Goal: Information Seeking & Learning: Learn about a topic

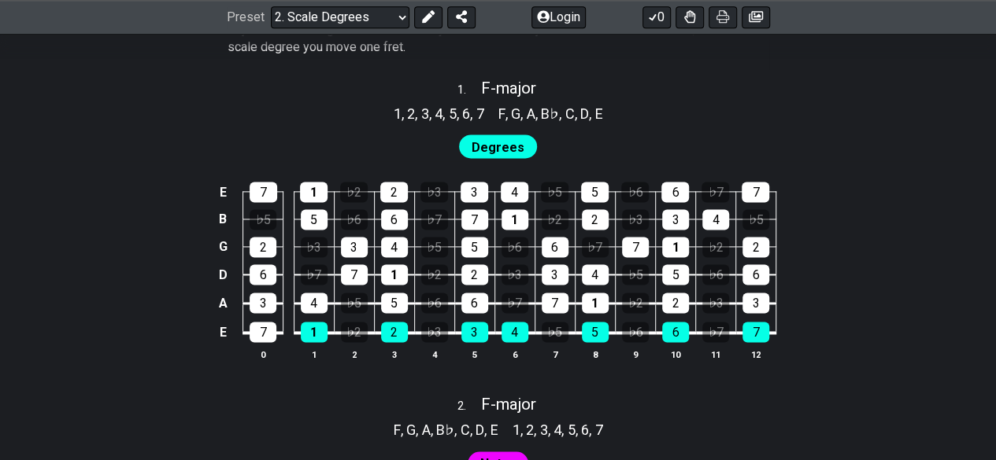
scroll to position [1018, 0]
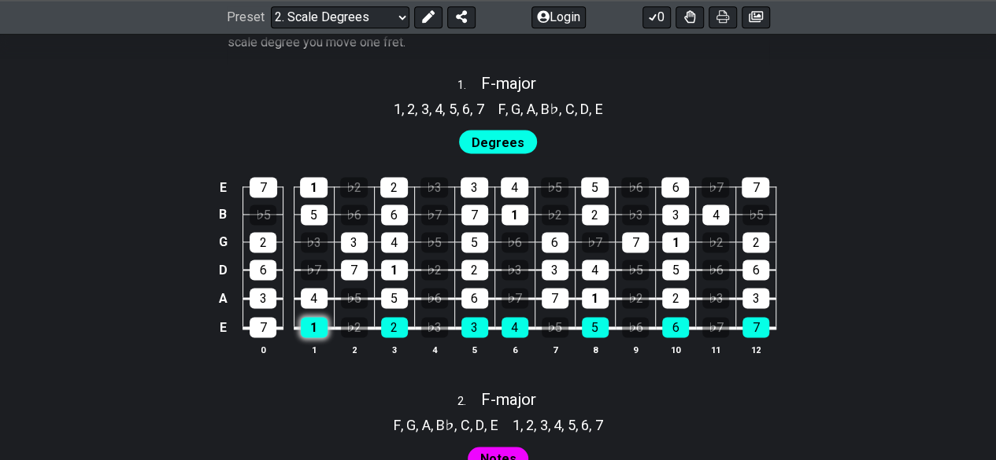
click at [323, 323] on div "1" at bounding box center [314, 327] width 27 height 20
click at [365, 329] on div "♭2" at bounding box center [354, 327] width 27 height 20
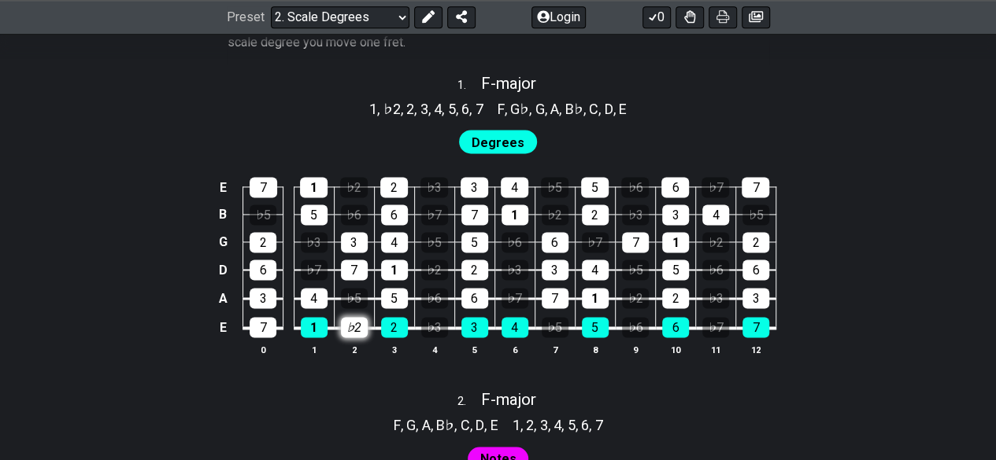
click at [365, 329] on div "♭2" at bounding box center [354, 327] width 27 height 20
click at [518, 139] on span "Degrees" at bounding box center [497, 142] width 53 height 23
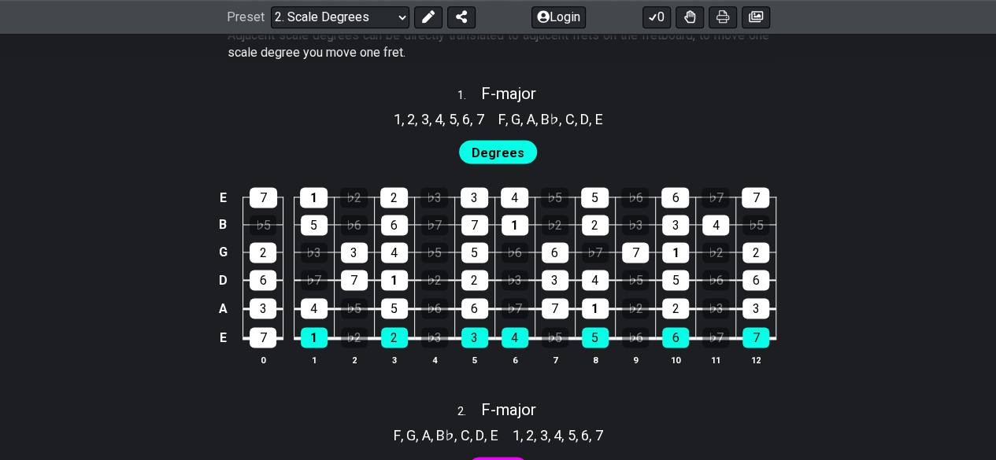
scroll to position [1006, 0]
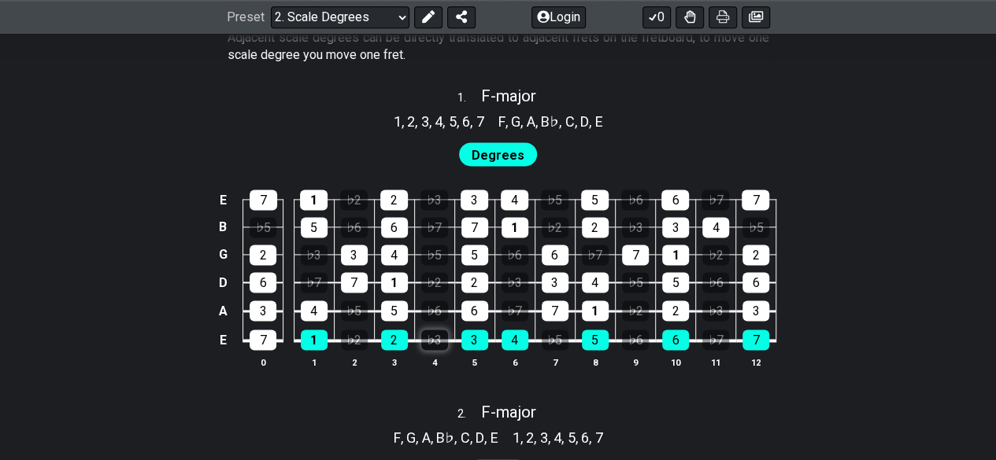
click at [439, 335] on div "♭3" at bounding box center [434, 340] width 27 height 20
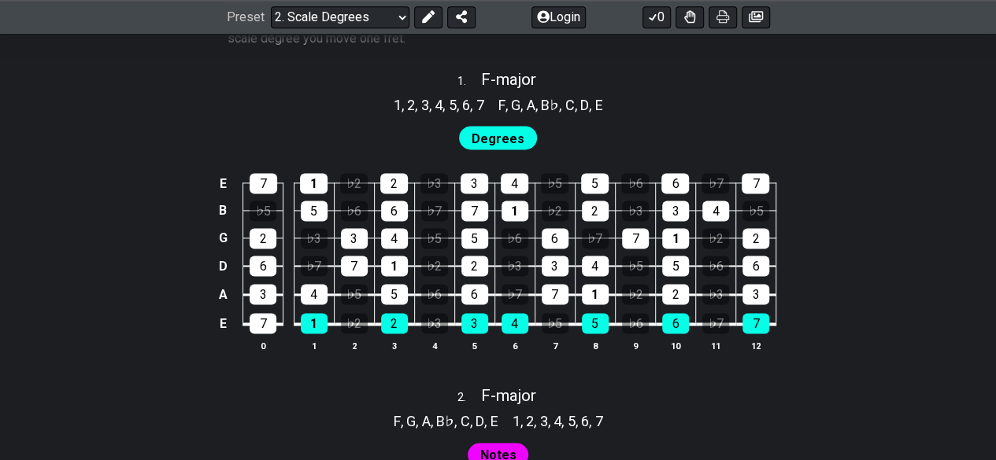
click at [484, 130] on span "Degrees" at bounding box center [497, 139] width 53 height 23
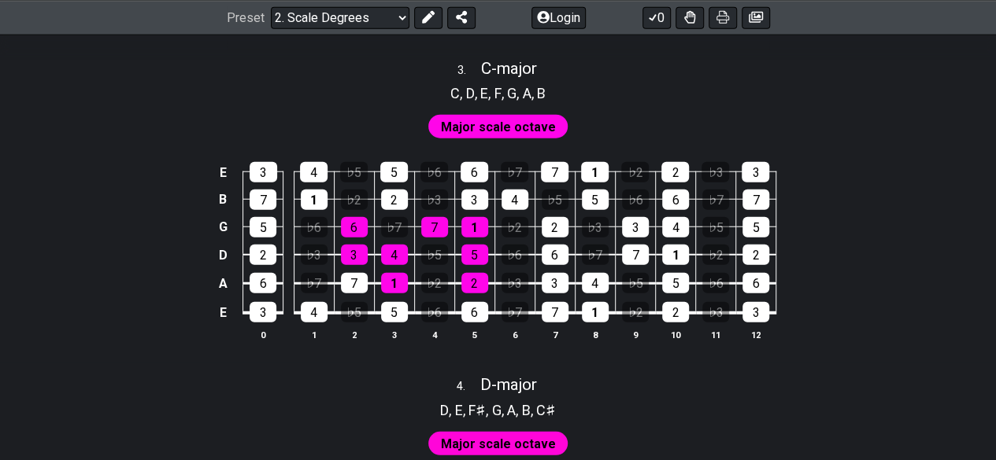
scroll to position [1942, 0]
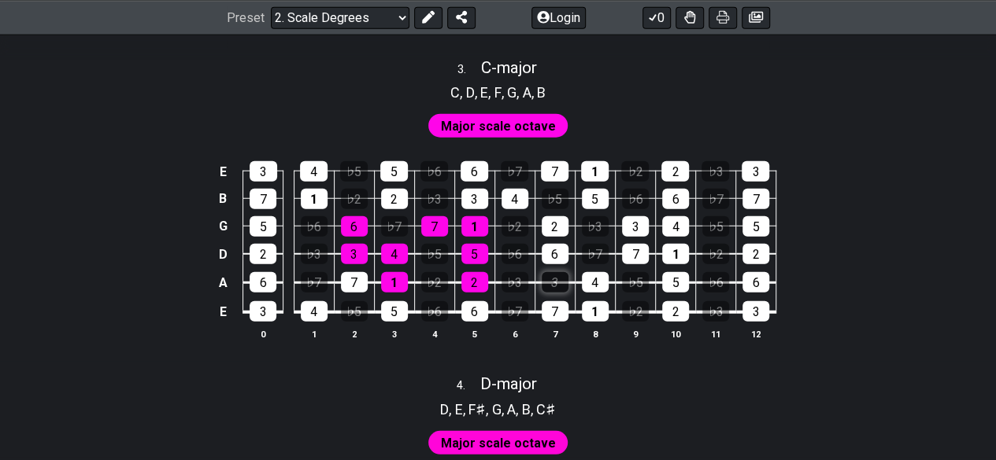
click at [541, 280] on div "3" at bounding box center [554, 282] width 27 height 20
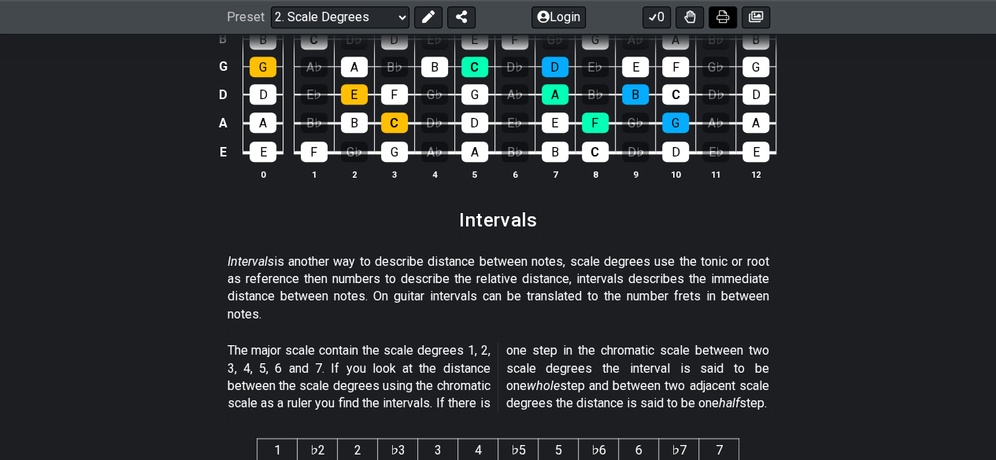
scroll to position [3880, 0]
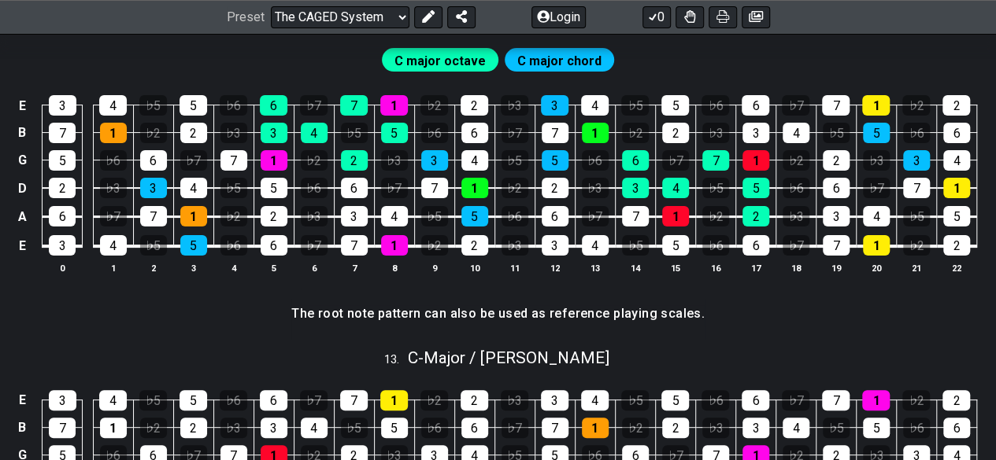
scroll to position [3097, 0]
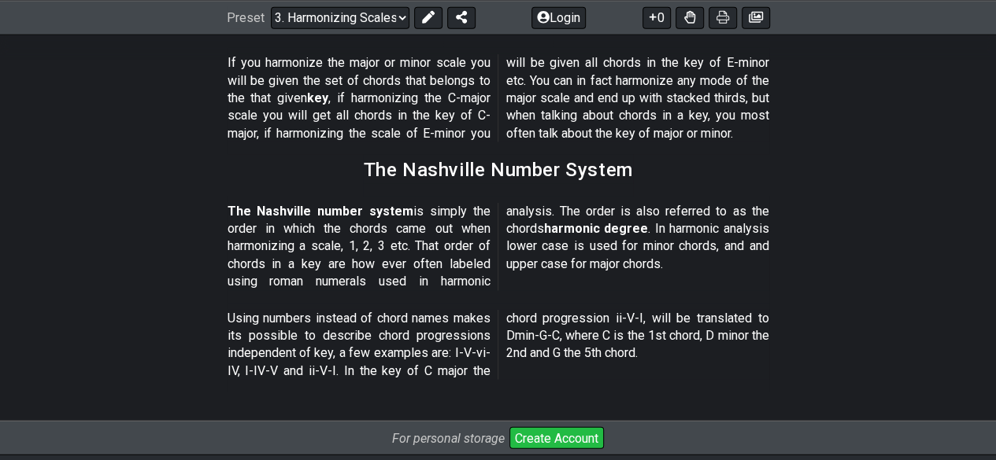
scroll to position [1900, 0]
